Goal: Find specific page/section: Find specific page/section

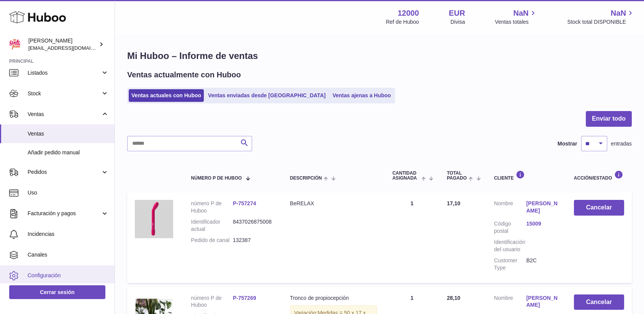
scroll to position [50, 0]
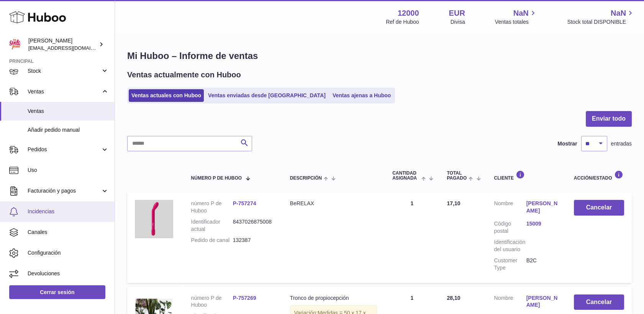
click at [44, 210] on span "Incidencias" at bounding box center [68, 211] width 81 height 7
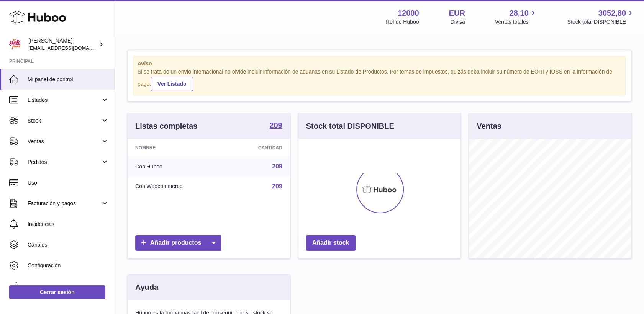
scroll to position [120, 163]
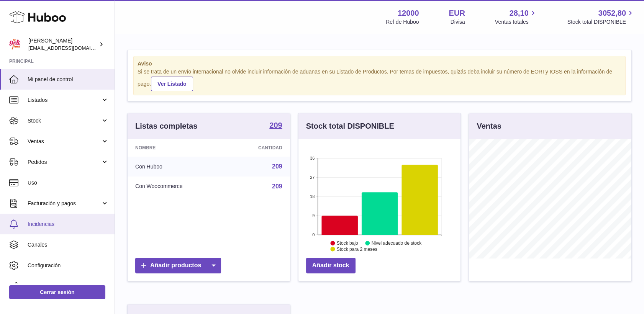
click at [44, 219] on link "Incidencias" at bounding box center [57, 224] width 115 height 21
